Goal: Navigation & Orientation: Find specific page/section

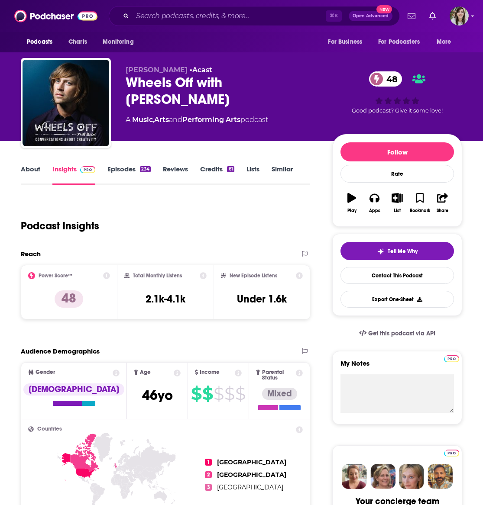
click at [31, 167] on link "About" at bounding box center [30, 175] width 19 height 20
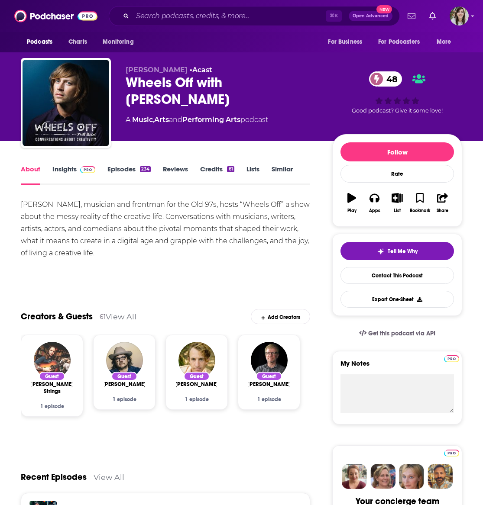
click at [115, 166] on link "Episodes 234" at bounding box center [128, 175] width 43 height 20
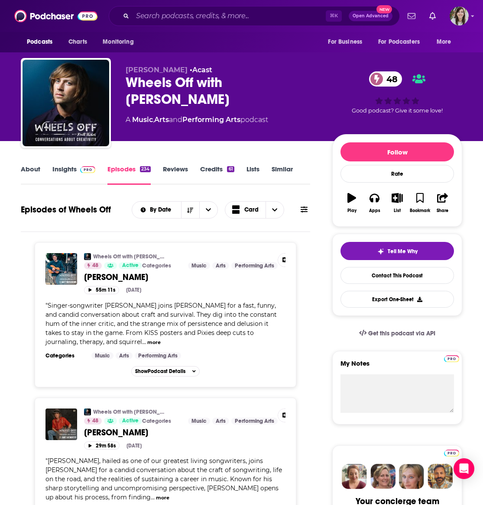
click at [68, 171] on link "Insights" at bounding box center [73, 175] width 43 height 20
